Goal: Information Seeking & Learning: Learn about a topic

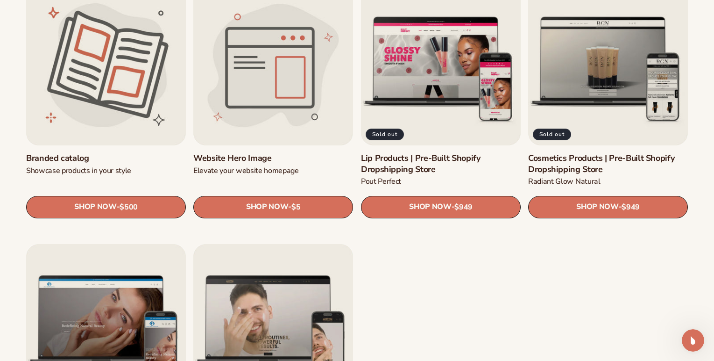
scroll to position [1269, 0]
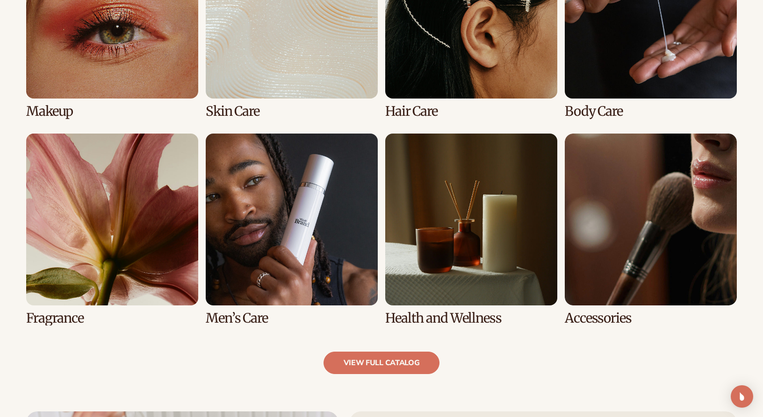
scroll to position [808, 0]
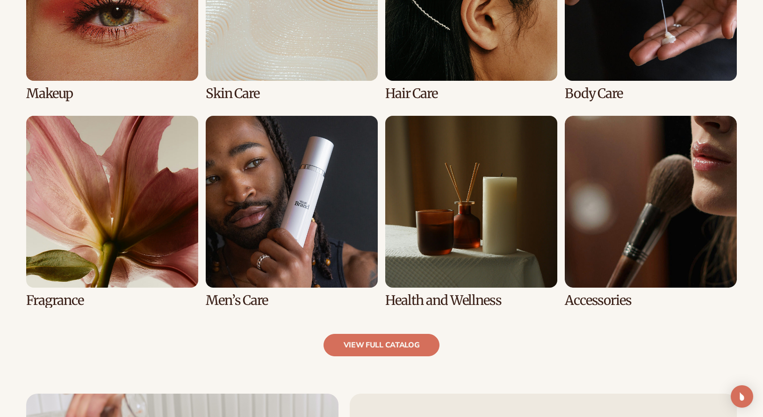
click at [75, 299] on link "5 / 8" at bounding box center [112, 212] width 172 height 192
click at [90, 250] on link "5 / 8" at bounding box center [112, 212] width 172 height 192
click at [91, 250] on link "5 / 8" at bounding box center [112, 212] width 172 height 192
click at [90, 250] on link "5 / 8" at bounding box center [112, 212] width 172 height 192
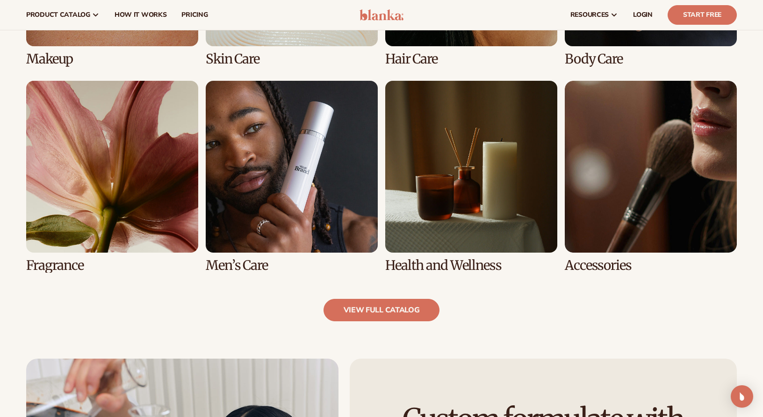
scroll to position [828, 0]
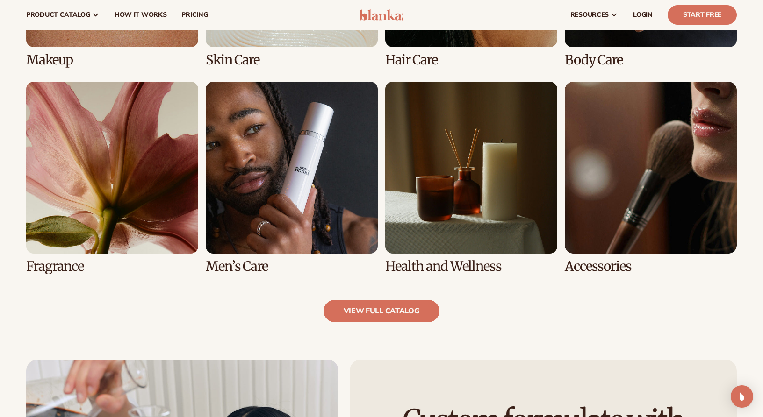
click at [42, 264] on link "5 / 8" at bounding box center [112, 178] width 172 height 192
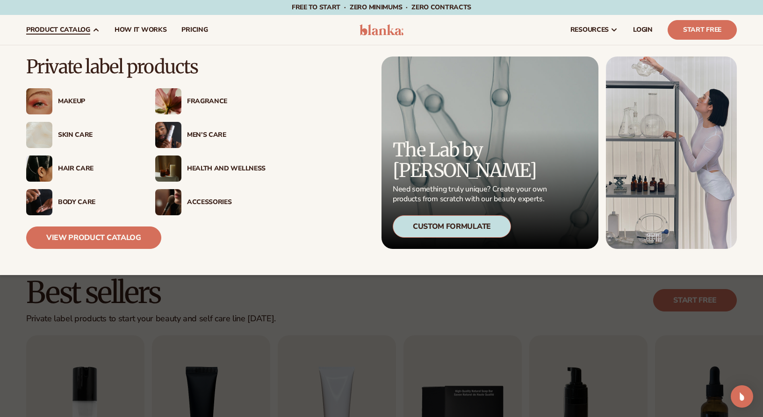
click at [203, 101] on div "Fragrance" at bounding box center [226, 102] width 79 height 8
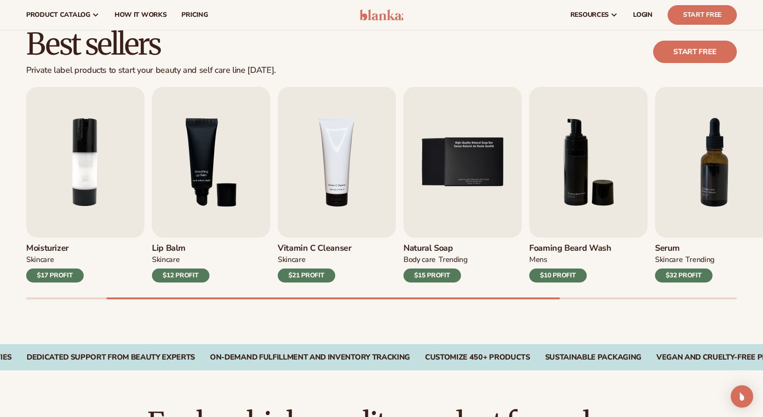
scroll to position [220, 0]
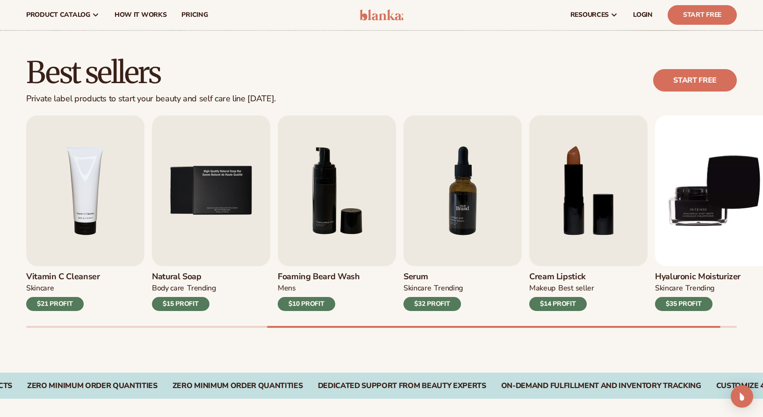
click at [462, 221] on img "7 / 9" at bounding box center [462, 190] width 118 height 151
click at [462, 231] on img "7 / 9" at bounding box center [462, 190] width 118 height 151
click at [448, 217] on img "7 / 9" at bounding box center [462, 190] width 118 height 151
click at [469, 219] on img "7 / 9" at bounding box center [462, 190] width 118 height 151
